Goal: Transaction & Acquisition: Book appointment/travel/reservation

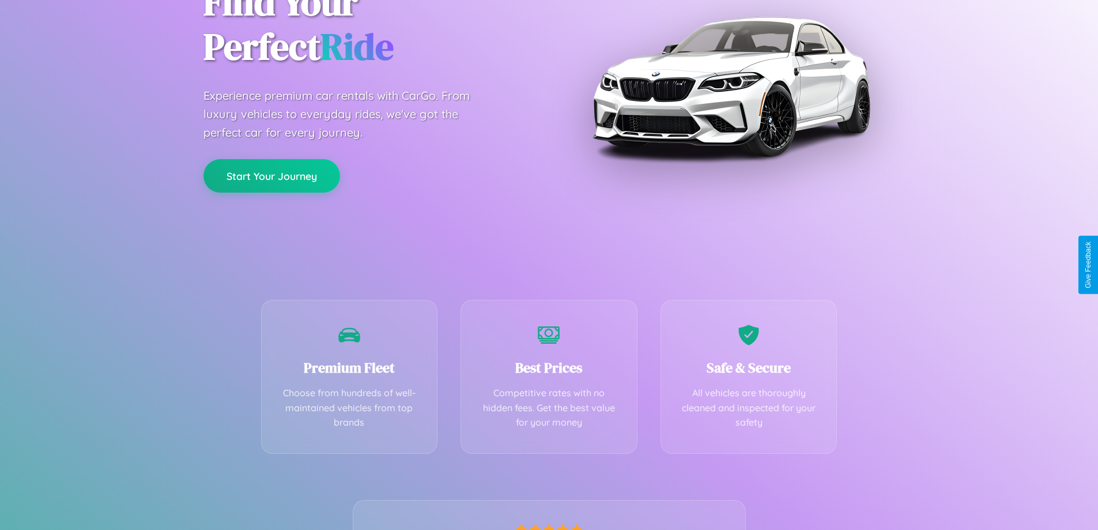
scroll to position [227, 0]
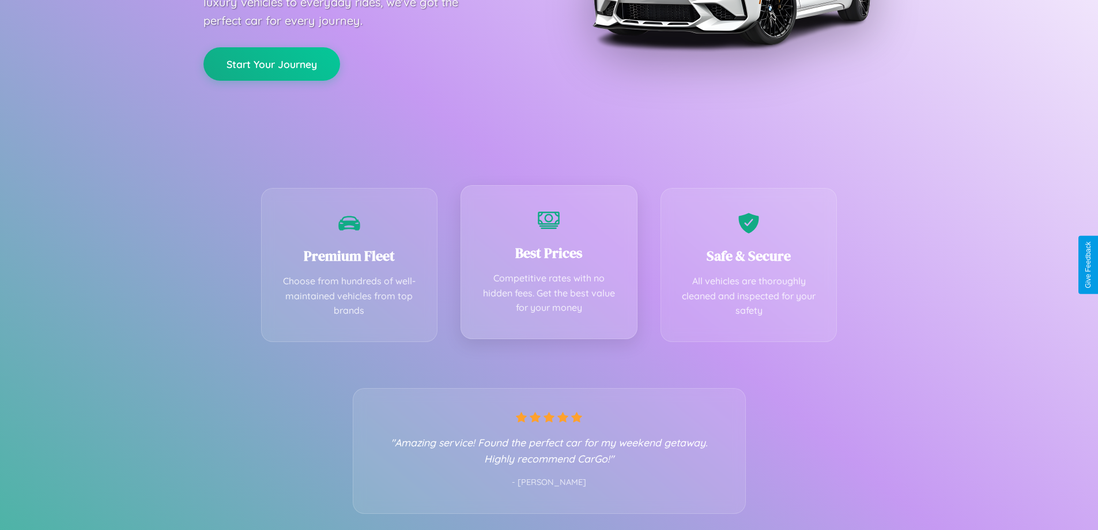
click at [549, 264] on div "Best Prices Competitive rates with no hidden fees. Get the best value for your …" at bounding box center [548, 262] width 177 height 154
click at [271, 63] on button "Start Your Journey" at bounding box center [271, 62] width 137 height 33
click at [271, 62] on button "Start Your Journey" at bounding box center [271, 62] width 137 height 33
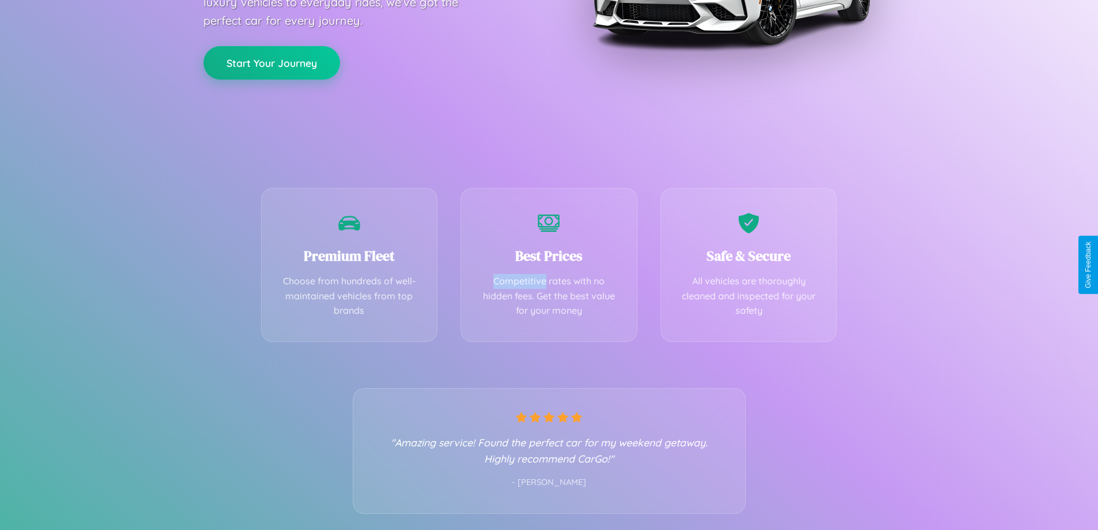
click at [271, 62] on button "Start Your Journey" at bounding box center [271, 62] width 137 height 33
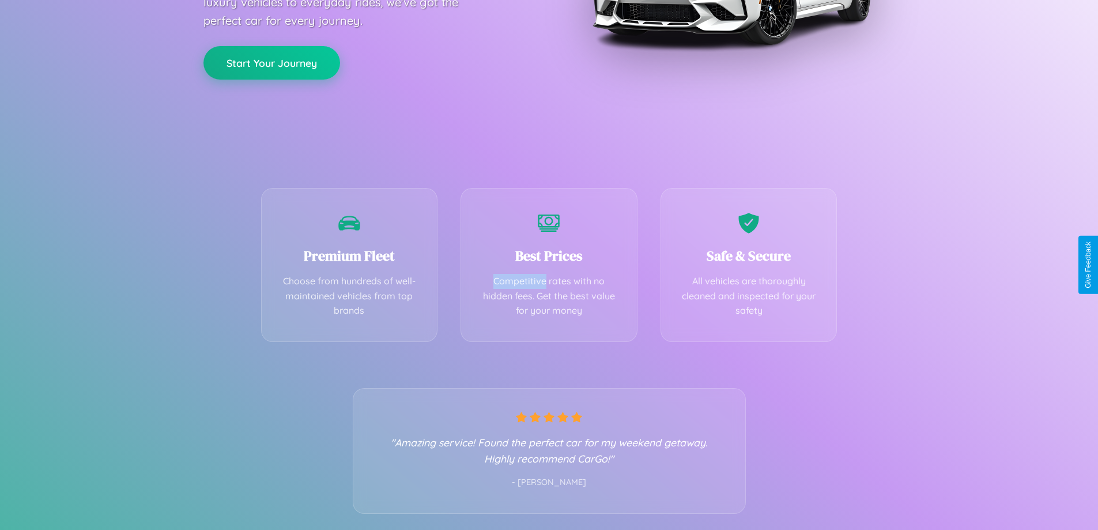
click at [271, 62] on button "Start Your Journey" at bounding box center [271, 62] width 137 height 33
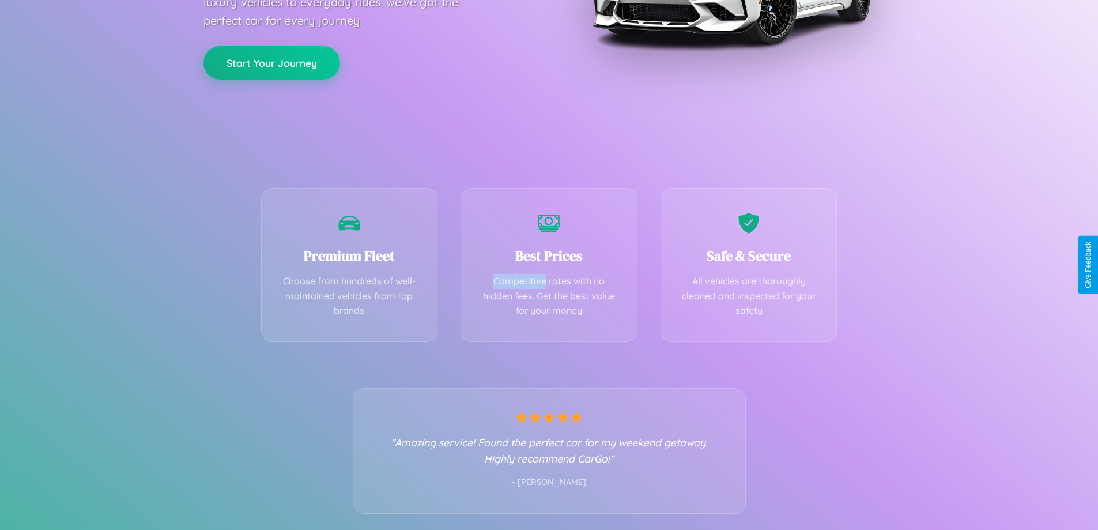
click at [271, 62] on button "Start Your Journey" at bounding box center [271, 62] width 137 height 33
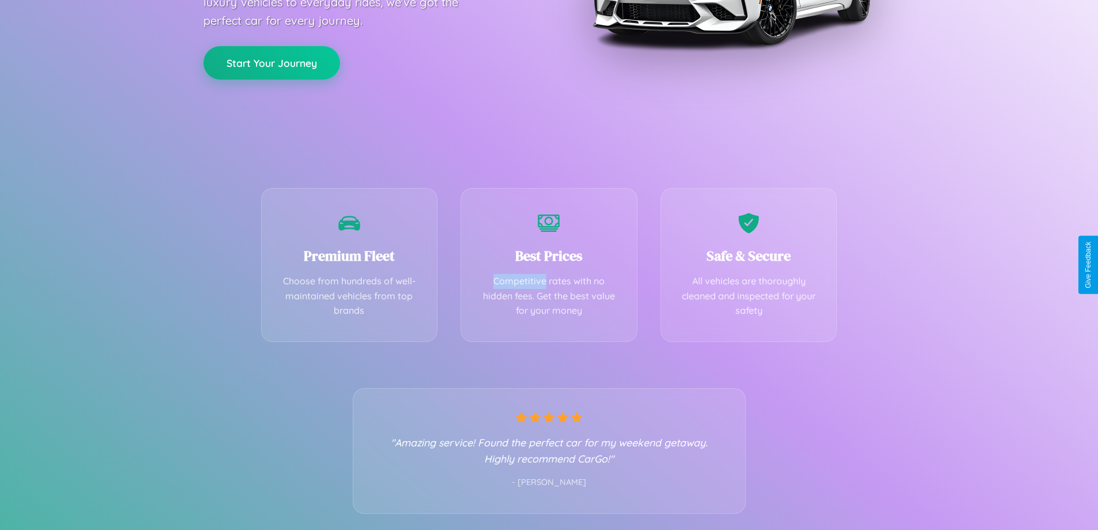
click at [271, 62] on button "Start Your Journey" at bounding box center [271, 62] width 137 height 33
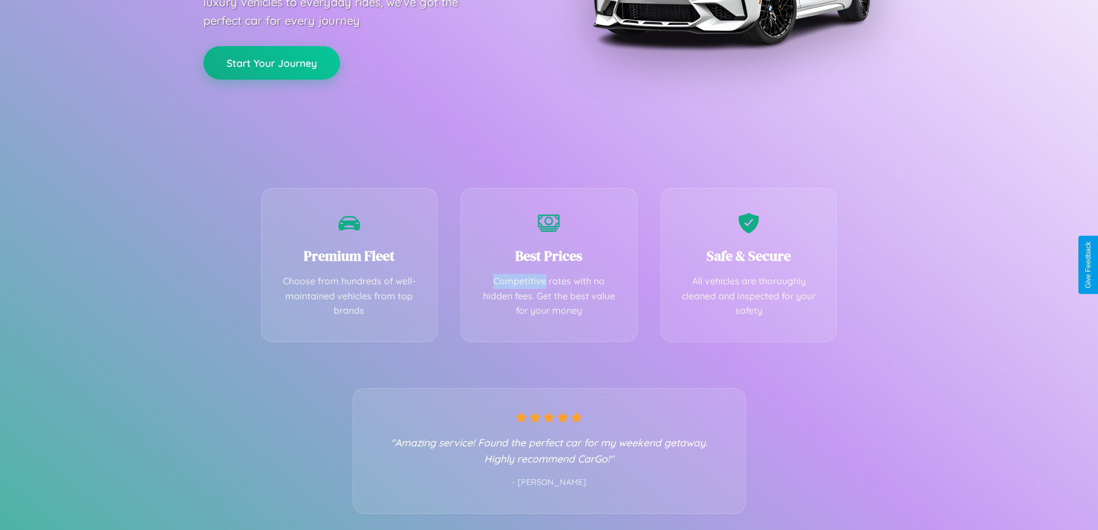
click at [271, 62] on button "Start Your Journey" at bounding box center [271, 62] width 137 height 33
